Goal: Transaction & Acquisition: Purchase product/service

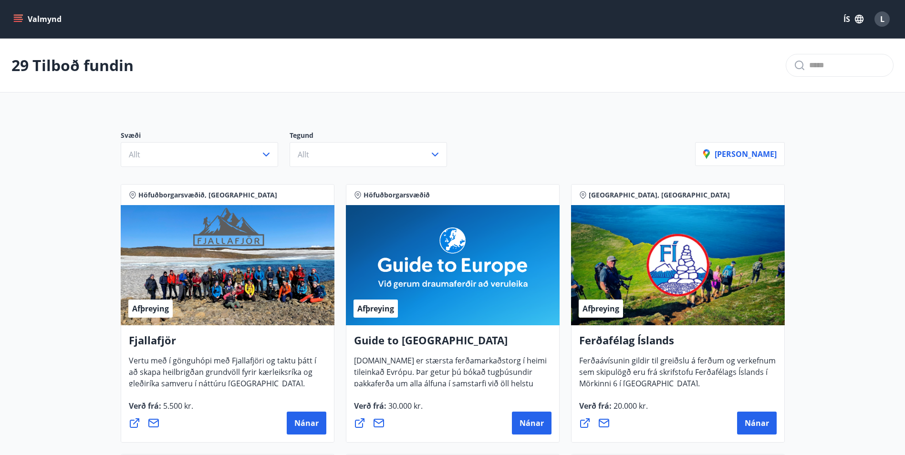
click at [23, 17] on button "Valmynd" at bounding box center [38, 18] width 54 height 17
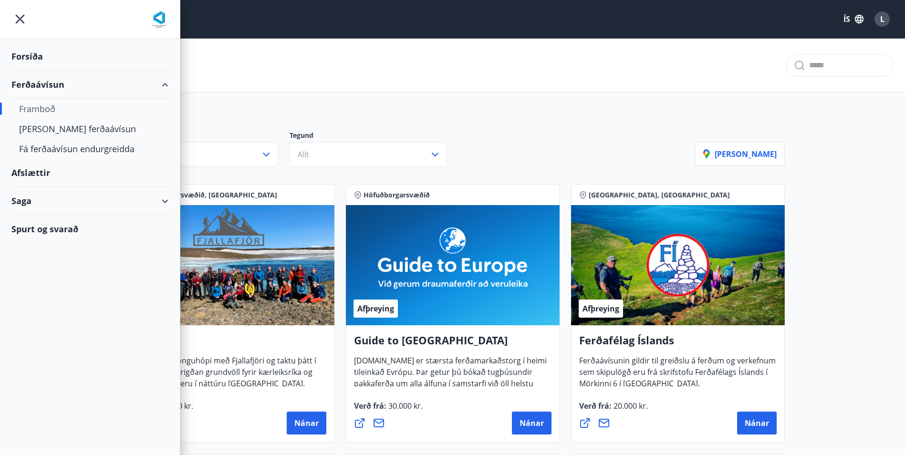
click at [60, 115] on div "Framboð" at bounding box center [90, 109] width 142 height 20
click at [50, 111] on div "Framboð" at bounding box center [90, 109] width 142 height 20
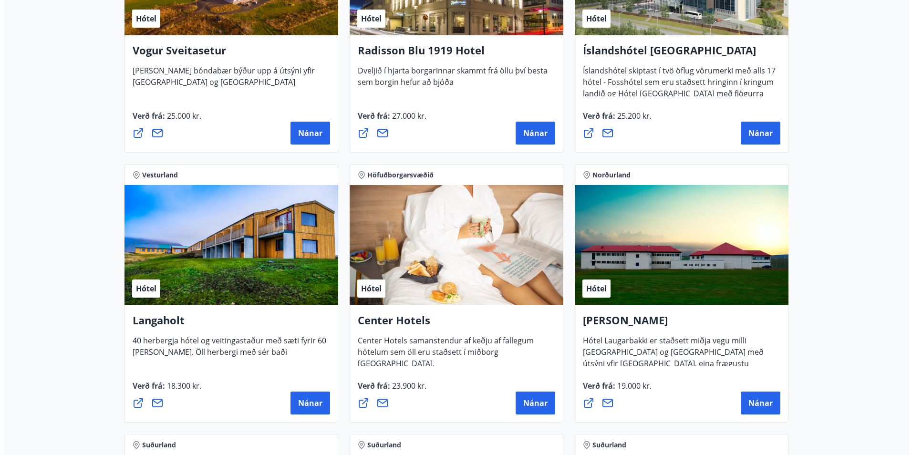
scroll to position [2004, 0]
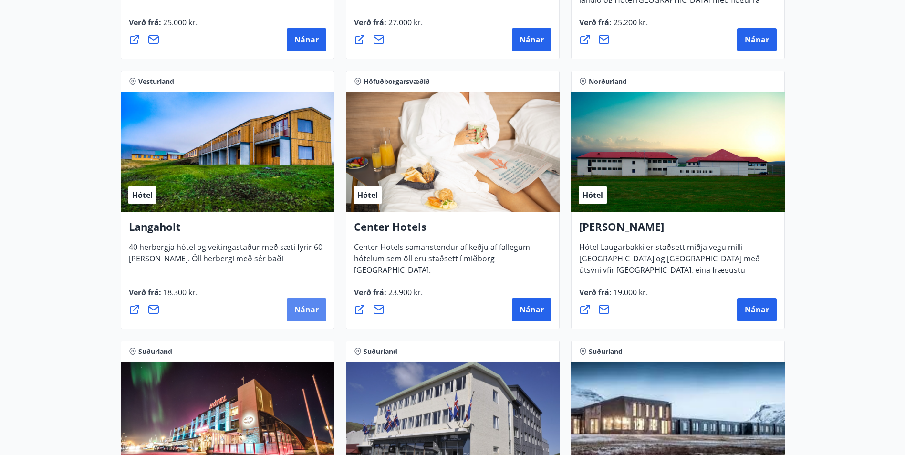
click at [306, 307] on span "Nánar" at bounding box center [306, 309] width 24 height 10
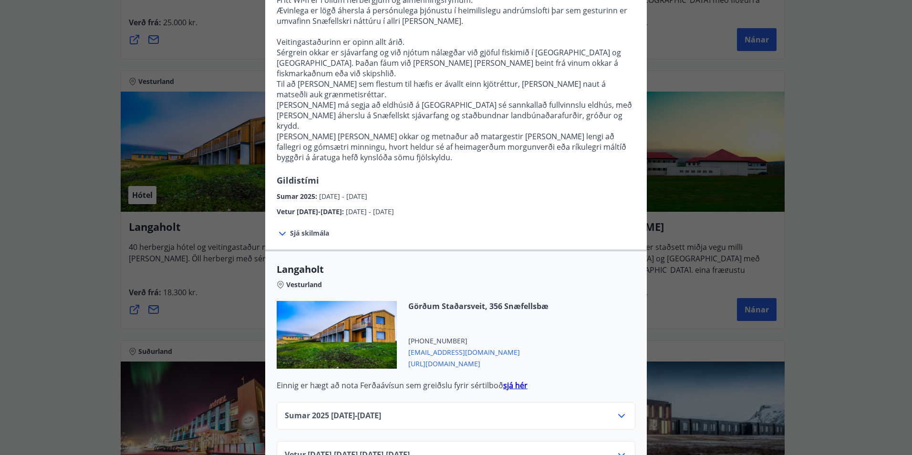
scroll to position [163, 0]
click at [616, 448] on icon at bounding box center [621, 453] width 11 height 11
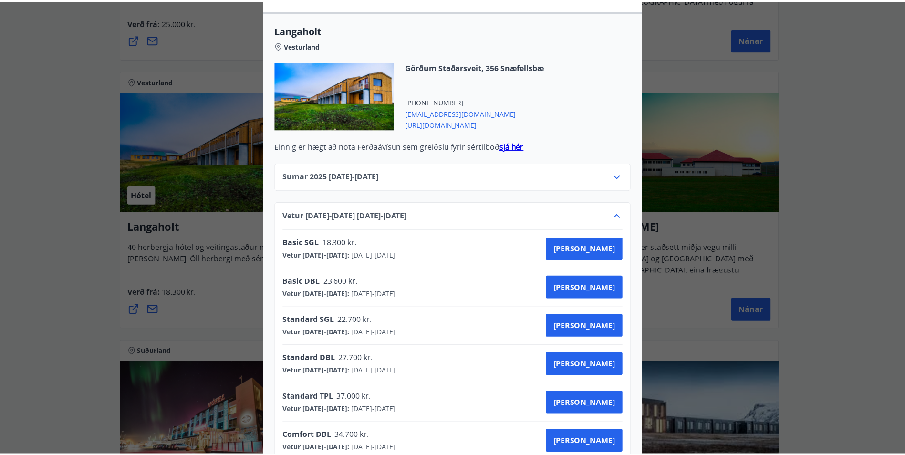
scroll to position [0, 0]
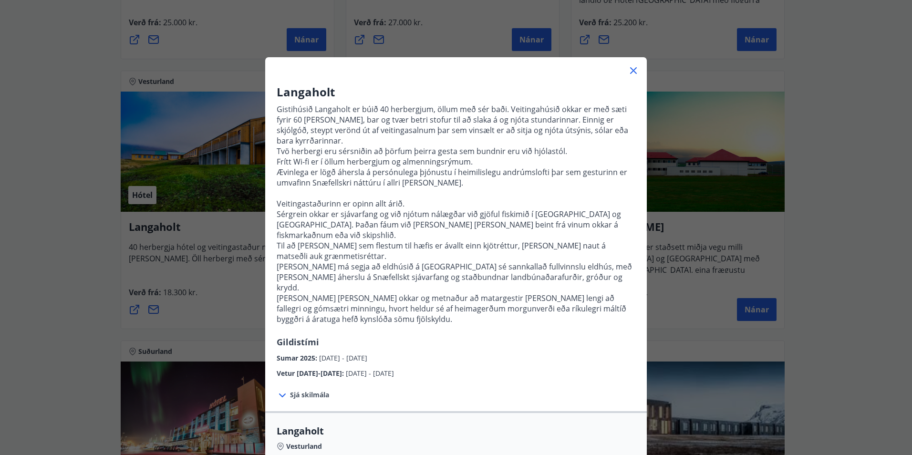
click at [55, 316] on div "Langaholt Gistihúsið Langaholt er búið 40 herbergjum, öllum með sér baði. Veiti…" at bounding box center [456, 227] width 912 height 455
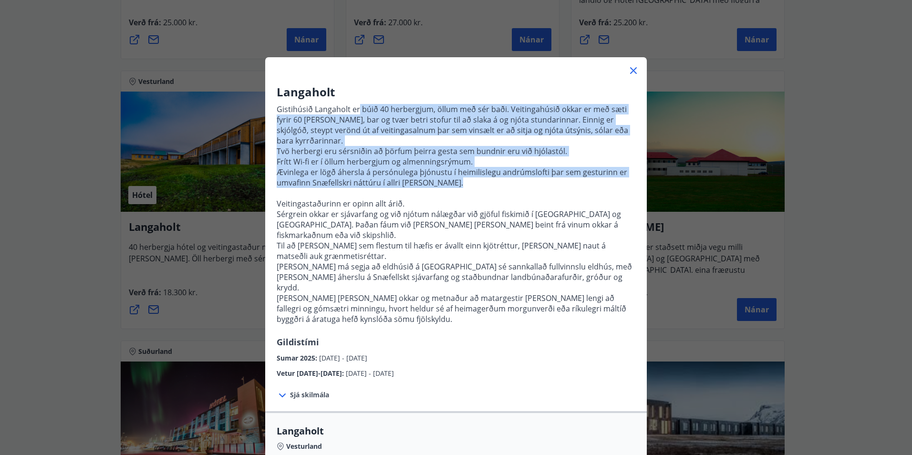
drag, startPoint x: 356, startPoint y: 114, endPoint x: 470, endPoint y: 180, distance: 132.1
click at [471, 180] on p "Gistihúsið Langaholt er búið 40 herbergjum, öllum með sér baði. Veitingahúsið o…" at bounding box center [456, 218] width 359 height 236
click at [467, 188] on p at bounding box center [456, 193] width 359 height 10
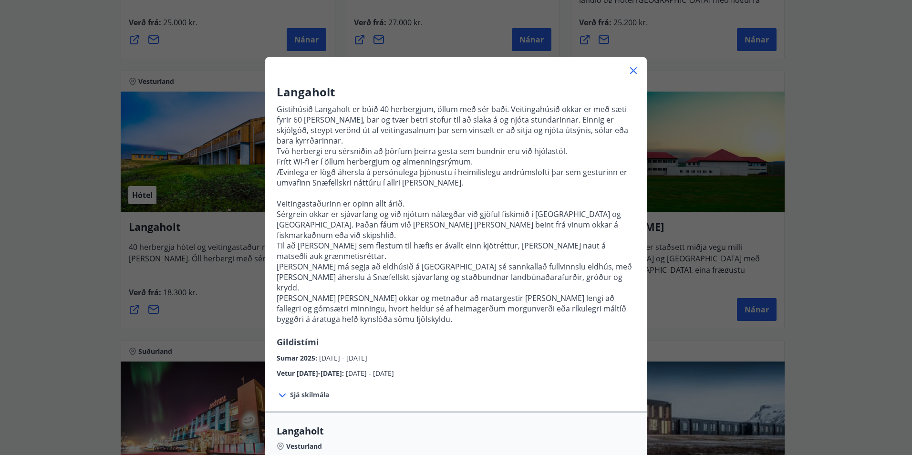
click at [415, 209] on p "Sérgrein okkar er sjávarfang og við njótum nálægðar við gjöful fiskimið í Faxaf…" at bounding box center [456, 224] width 359 height 31
click at [633, 71] on icon at bounding box center [633, 70] width 11 height 11
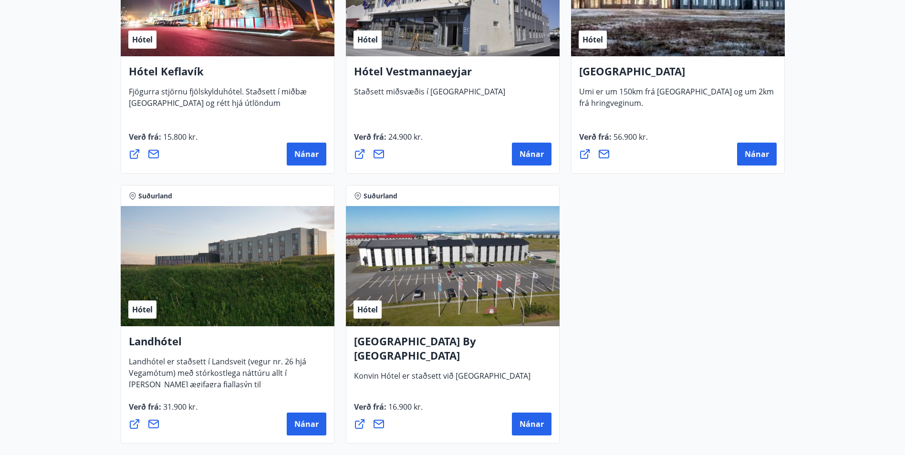
scroll to position [2481, 0]
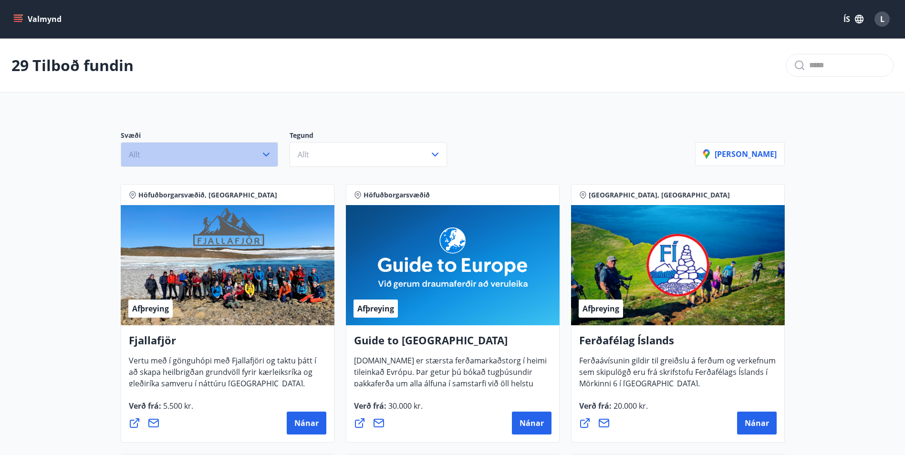
click at [186, 159] on button "Allt" at bounding box center [199, 154] width 157 height 25
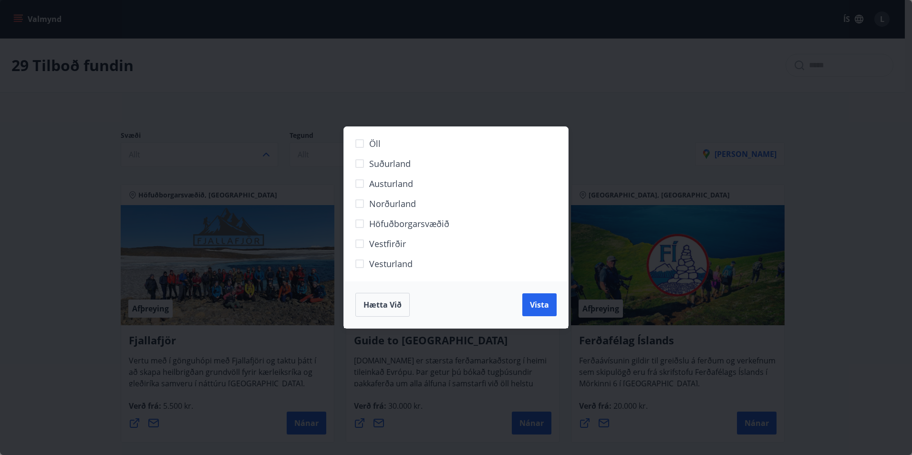
click at [443, 219] on span "Höfuðborgarsvæðið" at bounding box center [409, 224] width 80 height 12
click at [527, 312] on button "Vista" at bounding box center [539, 304] width 34 height 23
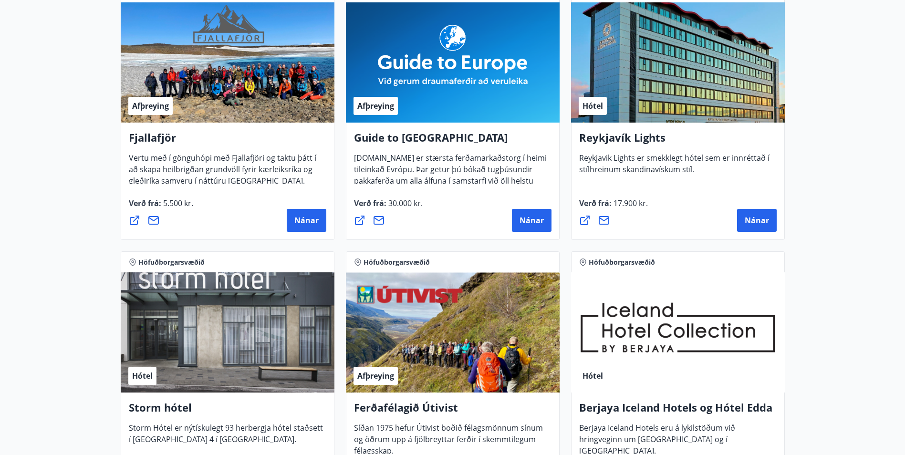
scroll to position [239, 0]
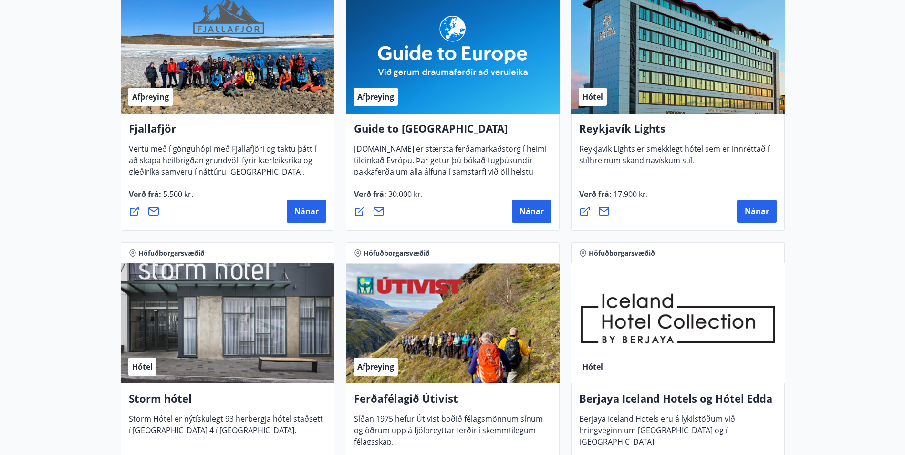
click at [214, 336] on div "Hótel" at bounding box center [228, 323] width 214 height 120
click at [132, 362] on span "Hótel" at bounding box center [142, 367] width 21 height 10
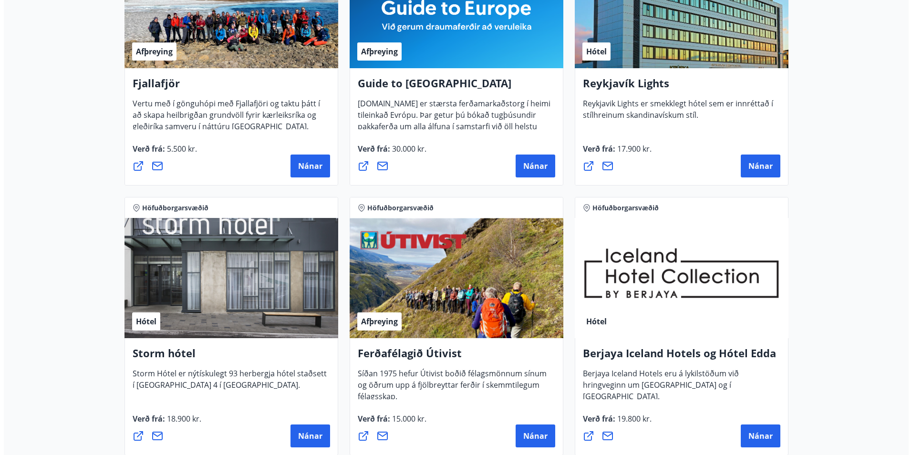
scroll to position [429, 0]
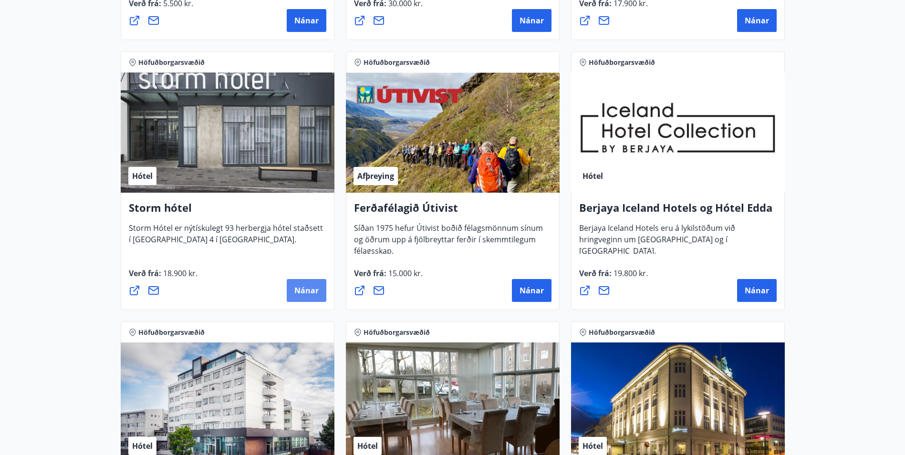
click at [315, 289] on span "Nánar" at bounding box center [306, 290] width 24 height 10
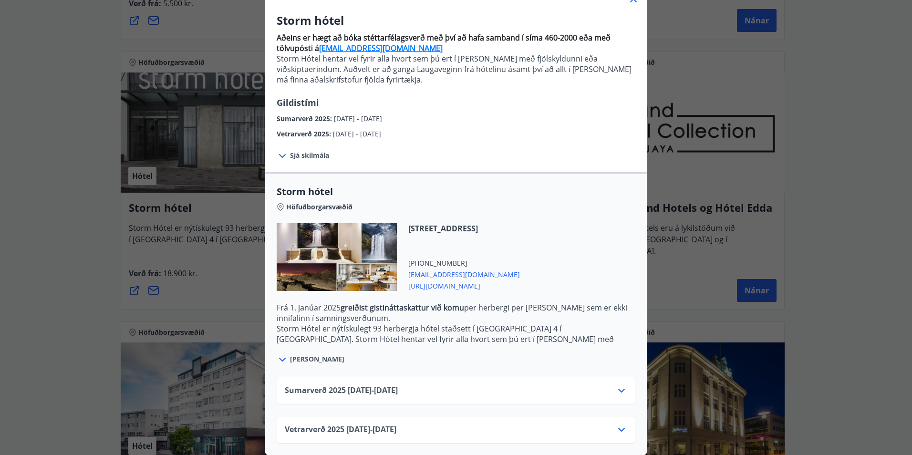
scroll to position [79, 0]
click at [439, 424] on div "Vetrarverð [PHONE_NUMBER][DATE] - [DATE]" at bounding box center [456, 433] width 343 height 19
click at [622, 424] on icon at bounding box center [621, 429] width 11 height 11
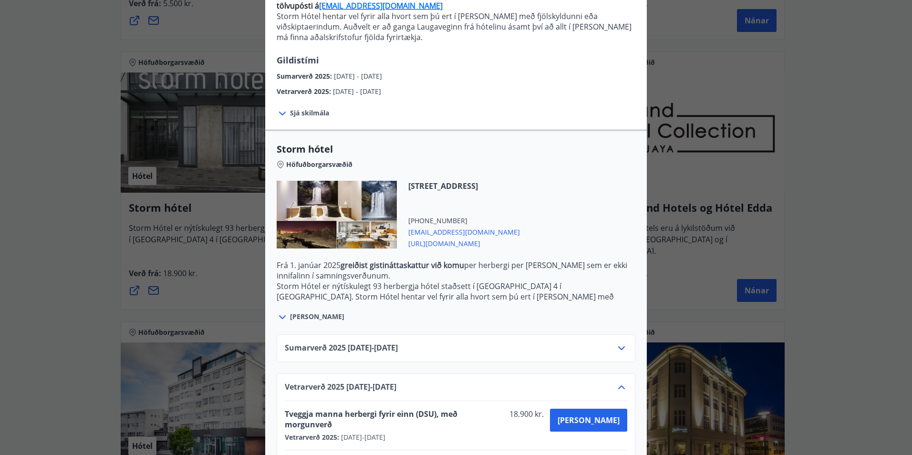
scroll to position [156, 0]
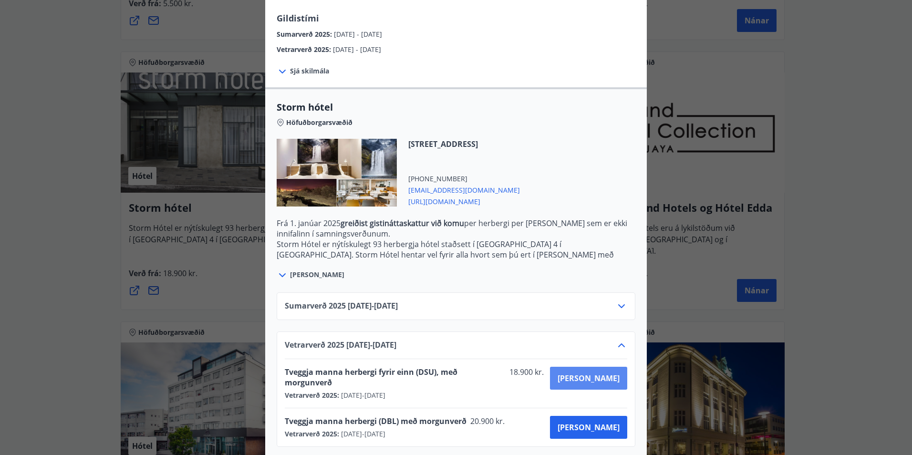
click at [615, 374] on span "[PERSON_NAME]" at bounding box center [589, 378] width 62 height 10
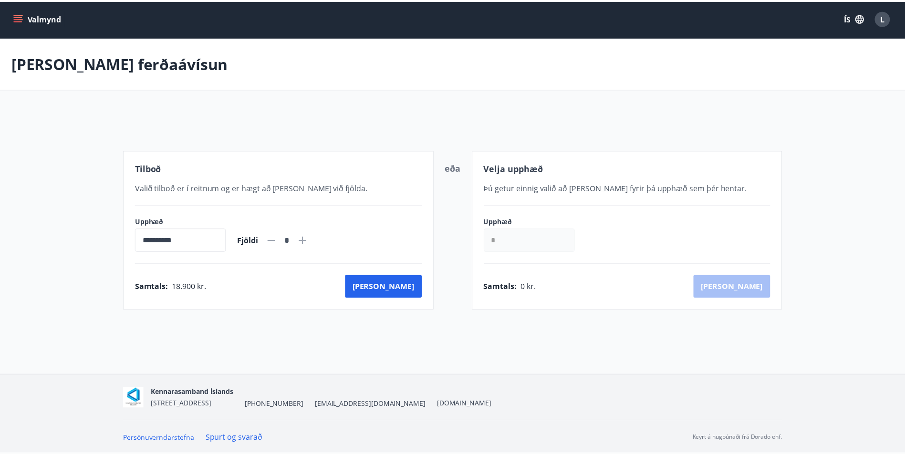
scroll to position [1, 0]
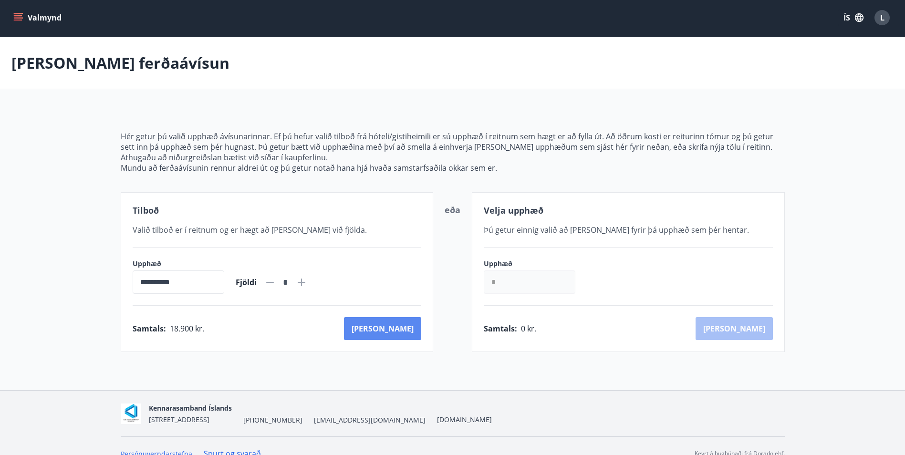
click at [413, 331] on button "[PERSON_NAME]" at bounding box center [382, 328] width 77 height 23
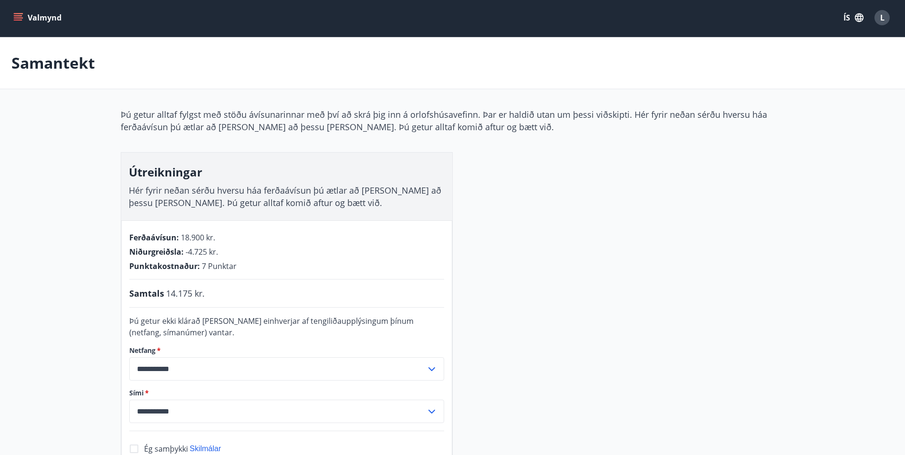
click at [451, 4] on div "Valmynd ÍS L" at bounding box center [452, 18] width 905 height 38
